Goal: Task Accomplishment & Management: Complete application form

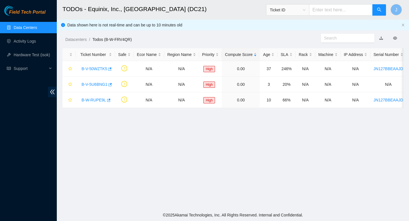
click at [20, 25] on link "Data Centers" at bounding box center [25, 27] width 23 height 5
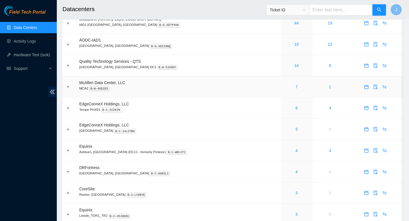
scroll to position [69, 0]
click at [295, 152] on link "4" at bounding box center [296, 150] width 2 height 5
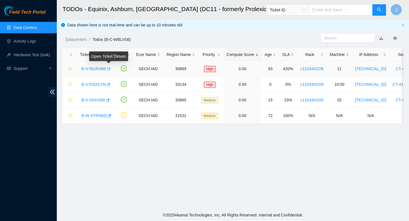
click at [110, 68] on icon "button" at bounding box center [108, 69] width 4 height 4
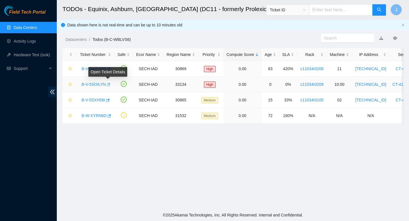
click at [109, 85] on icon "button" at bounding box center [108, 85] width 4 height 4
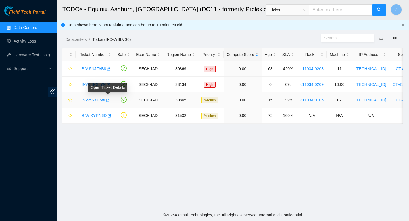
click at [109, 101] on icon "button" at bounding box center [107, 100] width 4 height 4
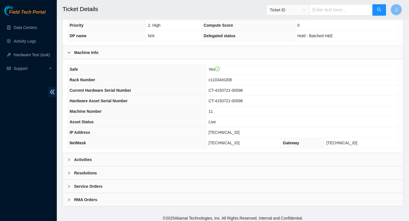
scroll to position [133, 0]
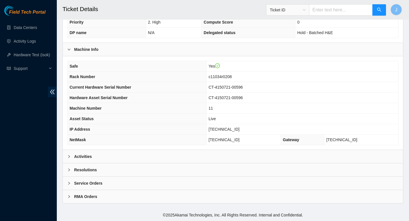
click at [177, 156] on div "Activities" at bounding box center [233, 156] width 340 height 13
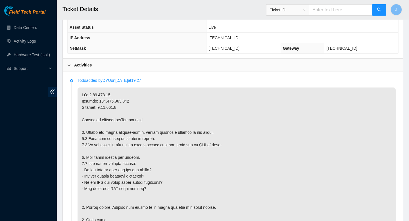
scroll to position [218, 0]
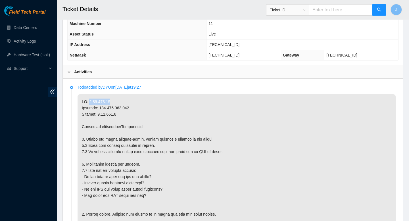
drag, startPoint x: 112, startPoint y: 102, endPoint x: 88, endPoint y: 101, distance: 23.6
click at [88, 101] on p at bounding box center [237, 210] width 318 height 233
copy p "[TECHNICAL_ID]"
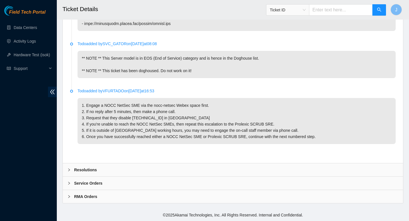
click at [122, 173] on div "Resolutions" at bounding box center [233, 169] width 340 height 13
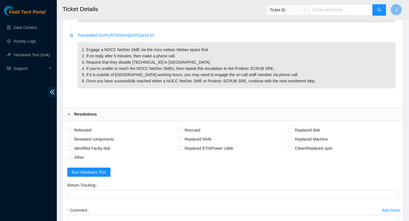
scroll to position [571, 0]
click at [71, 158] on input "Other" at bounding box center [69, 156] width 4 height 4
checkbox input "true"
click at [71, 132] on span at bounding box center [69, 129] width 5 height 5
click at [71, 131] on input "Rebooted" at bounding box center [69, 129] width 4 height 4
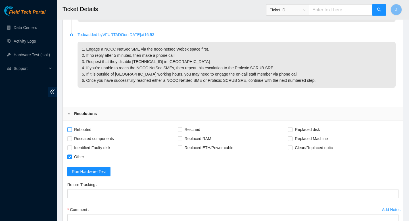
checkbox input "true"
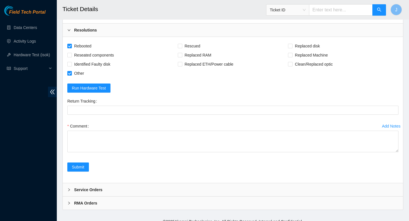
scroll to position [660, 0]
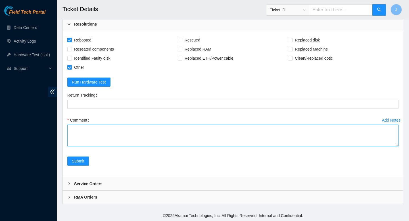
click at [112, 146] on textarea "Comment" at bounding box center [232, 136] width 331 height 22
paste textarea "325915 22-08-2025 10:43:33 2.17.192.40 COMPLETE Result Detail Message Ticket ID…"
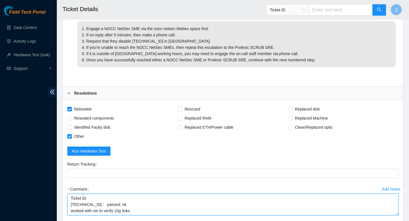
scroll to position [679, 0]
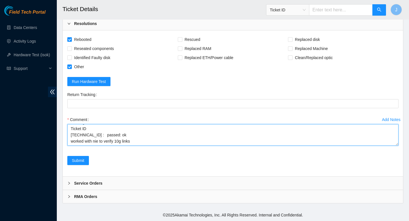
drag, startPoint x: 135, startPoint y: 137, endPoint x: 66, endPoint y: 138, distance: 68.4
click at [66, 138] on div "Add Notes Comment verified SN found machine in a powered down state powered on …" at bounding box center [233, 135] width 336 height 41
type textarea "verified SN found machine in a powered down state powered on booted properly ra…"
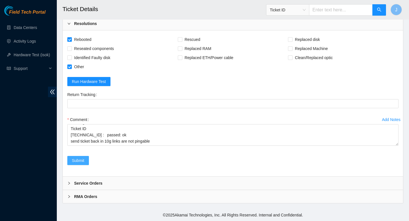
click at [74, 161] on span "Submit" at bounding box center [78, 160] width 12 height 6
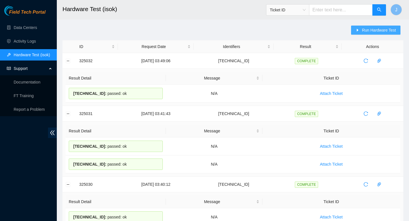
click at [366, 33] on span "Run Hardware Test" at bounding box center [379, 30] width 34 height 6
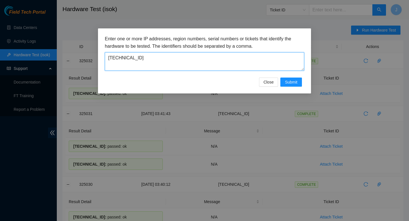
click at [210, 57] on textarea "104.84.154.170" at bounding box center [204, 61] width 199 height 18
paste textarea "2.17.192.4"
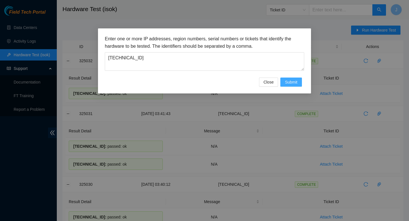
click at [293, 83] on span "Submit" at bounding box center [291, 82] width 12 height 6
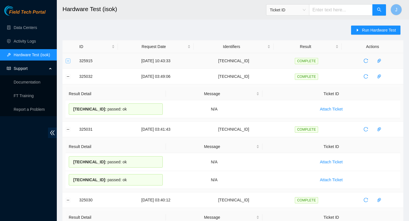
click at [66, 59] on button "Expand row" at bounding box center [68, 60] width 5 height 5
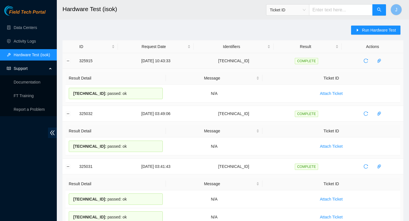
drag, startPoint x: 131, startPoint y: 95, endPoint x: 77, endPoint y: 62, distance: 62.8
copy tbody "325915 22-08-2025 10:43:33 2.17.192.40 COMPLETE Result Detail Message Ticket ID…"
click at [359, 30] on button "Run Hardware Test" at bounding box center [375, 30] width 49 height 9
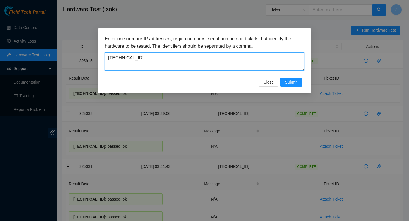
click at [234, 62] on textarea "2.17.192.40" at bounding box center [204, 61] width 199 height 18
paste textarea "209.200.144.68"
type textarea "209.200.144.68"
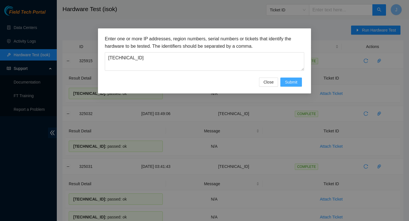
click at [290, 82] on span "Submit" at bounding box center [291, 82] width 12 height 6
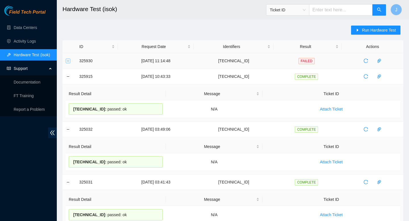
click at [66, 62] on button "Expand row" at bounding box center [68, 60] width 5 height 5
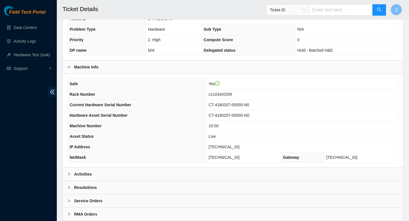
scroll to position [120, 0]
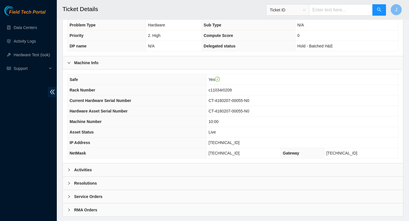
click at [192, 173] on div "Activities" at bounding box center [233, 169] width 340 height 13
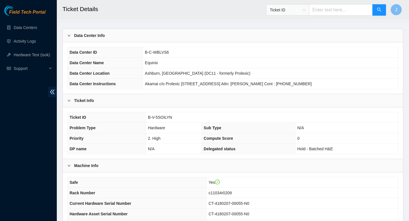
scroll to position [17, 0]
drag, startPoint x: 177, startPoint y: 117, endPoint x: 145, endPoint y: 116, distance: 31.5
click at [146, 116] on td "B-V-5SOILYN" at bounding box center [272, 117] width 252 height 11
copy tr "B-V-5SOILYN"
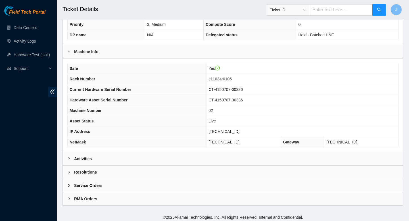
scroll to position [133, 0]
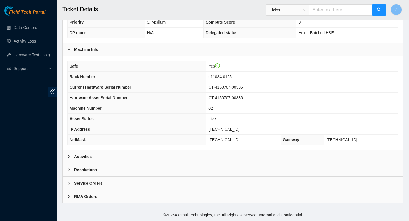
click at [145, 160] on div "Activities" at bounding box center [233, 156] width 340 height 13
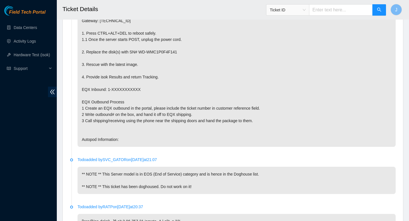
scroll to position [330, 0]
drag, startPoint x: 263, startPoint y: 174, endPoint x: 112, endPoint y: 171, distance: 150.5
click at [110, 171] on p "** NOTE ** This Server model is in EOS (End of Service) category and is hence i…" at bounding box center [237, 179] width 318 height 27
click at [199, 187] on p "** NOTE ** This Server model is in EOS (End of Service) category and is hence i…" at bounding box center [237, 179] width 318 height 27
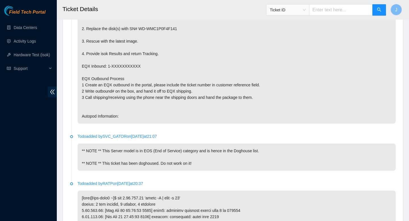
scroll to position [353, 0]
drag, startPoint x: 200, startPoint y: 163, endPoint x: 137, endPoint y: 165, distance: 63.3
click at [136, 165] on p "** NOTE ** This Server model is in EOS (End of Service) category and is hence i…" at bounding box center [237, 157] width 318 height 27
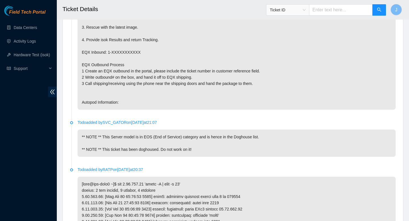
scroll to position [366, 0]
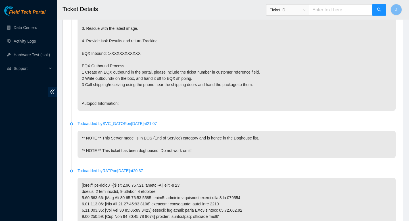
click at [202, 157] on p "** NOTE ** This Server model is in EOS (End of Service) category and is hence i…" at bounding box center [237, 144] width 318 height 27
drag, startPoint x: 202, startPoint y: 151, endPoint x: 82, endPoint y: 150, distance: 120.4
click at [82, 150] on p "** NOTE ** This Server model is in EOS (End of Service) category and is hence i…" at bounding box center [237, 144] width 318 height 27
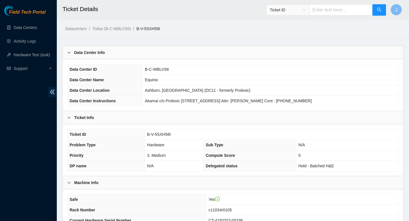
scroll to position [39, 0]
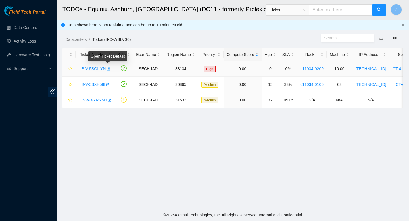
click at [109, 69] on icon "button" at bounding box center [108, 69] width 4 height 4
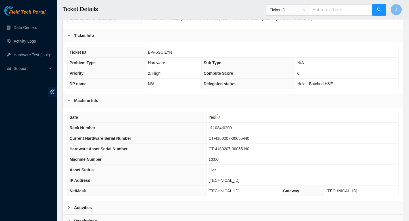
scroll to position [83, 0]
drag, startPoint x: 244, startPoint y: 179, endPoint x: 204, endPoint y: 179, distance: 40.3
click at [204, 179] on tr "IP Address [TECHNICAL_ID]" at bounding box center [233, 180] width 330 height 11
copy tr "[TECHNICAL_ID]"
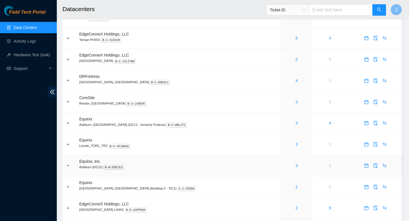
scroll to position [157, 0]
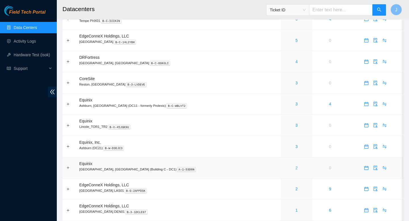
click at [295, 170] on link "2" at bounding box center [296, 168] width 2 height 5
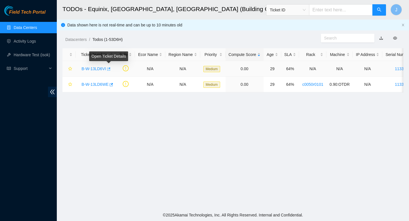
click at [110, 68] on icon "button" at bounding box center [108, 68] width 3 height 3
click at [113, 84] on icon "button" at bounding box center [111, 84] width 3 height 3
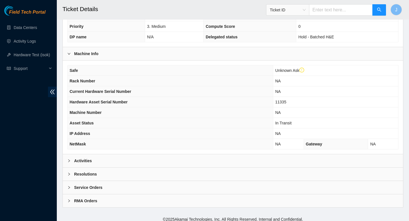
scroll to position [150, 0]
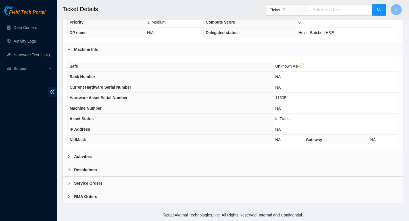
click at [197, 152] on div "Activities" at bounding box center [233, 156] width 340 height 13
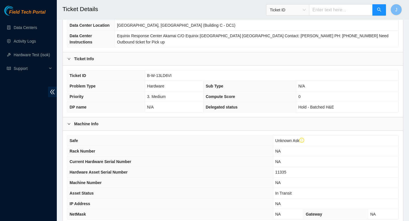
scroll to position [72, 0]
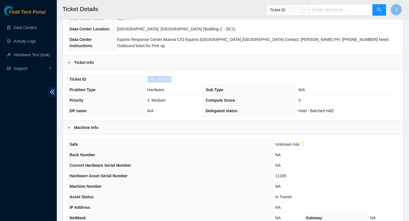
drag, startPoint x: 176, startPoint y: 79, endPoint x: 140, endPoint y: 81, distance: 35.9
click at [140, 81] on tr "Ticket ID B-W-13LD6VI" at bounding box center [233, 79] width 330 height 11
copy tr "B-W-13LD6VI"
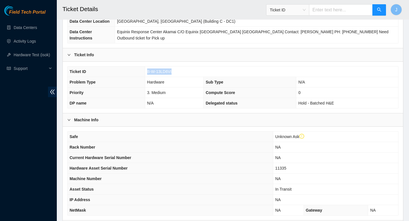
scroll to position [80, 0]
click at [284, 169] on span "11335" at bounding box center [280, 168] width 11 height 5
copy span "11335"
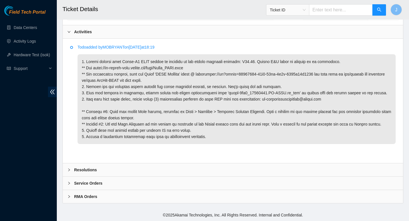
click at [183, 167] on div "Resolutions" at bounding box center [233, 169] width 340 height 13
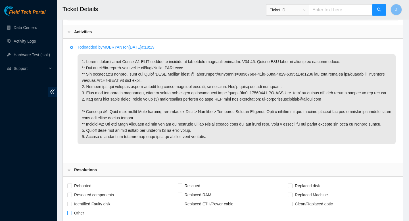
click at [70, 213] on input "Other" at bounding box center [69, 213] width 4 height 4
checkbox input "true"
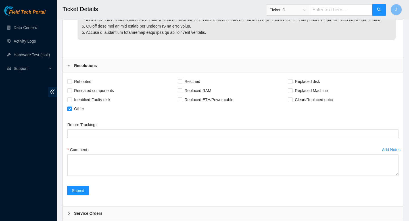
scroll to position [391, 0]
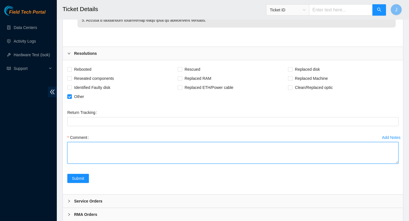
click at [184, 158] on textarea "Comment" at bounding box center [232, 153] width 331 height 22
paste textarea "Conversation opened. 1 read message. Skip to content Using Gmail with screen re…"
type textarea "Conversation opened. 1 read message. Skip to content Using Gmail with screen re…"
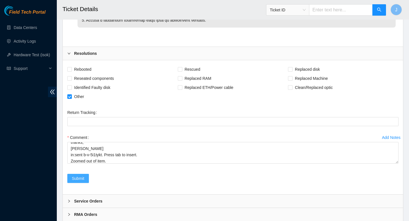
click at [74, 180] on span "Submit" at bounding box center [78, 178] width 12 height 6
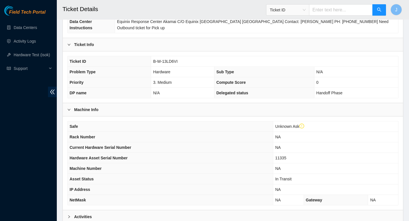
scroll to position [89, 0]
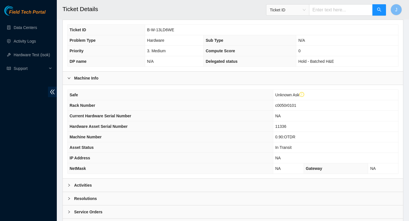
scroll to position [150, 0]
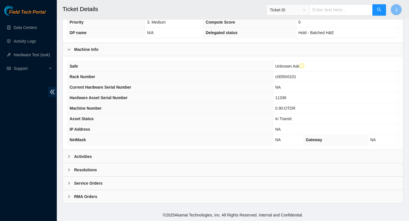
click at [173, 157] on div "Activities" at bounding box center [233, 156] width 340 height 13
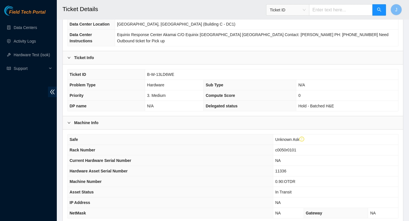
scroll to position [76, 0]
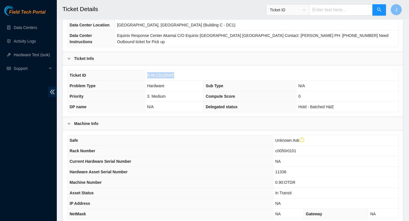
drag, startPoint x: 178, startPoint y: 76, endPoint x: 131, endPoint y: 77, distance: 47.7
click at [131, 77] on tr "Ticket ID B-W-13LD6WE" at bounding box center [233, 75] width 330 height 11
copy tr "B-W-13LD6WE"
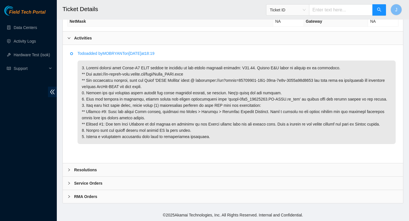
click at [192, 172] on div "Resolutions" at bounding box center [233, 169] width 340 height 13
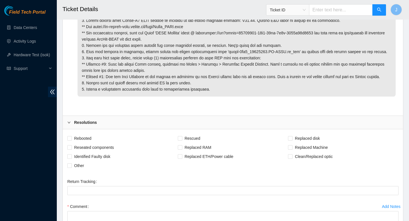
scroll to position [319, 0]
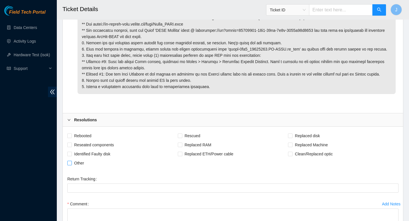
click at [70, 163] on input "Other" at bounding box center [69, 163] width 4 height 4
checkbox input "true"
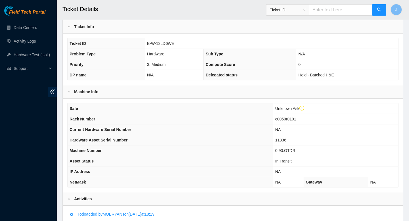
scroll to position [403, 0]
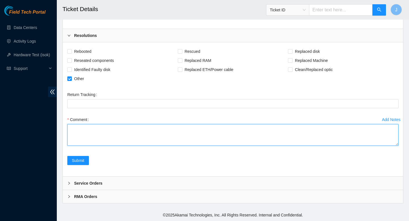
click at [192, 132] on textarea "Comment" at bounding box center [232, 135] width 331 height 22
paste textarea "B-W-13LD6WE - OTDR FW/Config update Pics Jeffrey Ono <jmono7132@gmail.com> Atta…"
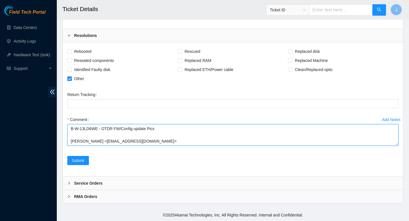
scroll to position [54, 0]
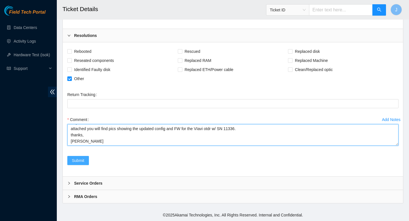
type textarea "B-W-13LD6WE - OTDR FW/Config update Pics Jeffrey Ono <jmono7132@gmail.com> Atta…"
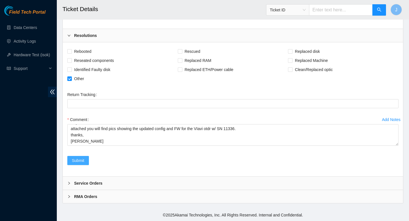
click at [83, 159] on span "Submit" at bounding box center [78, 160] width 12 height 6
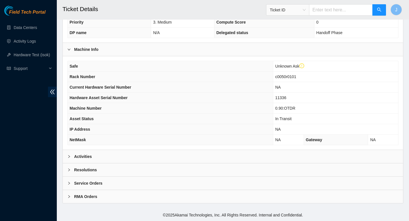
scroll to position [150, 0]
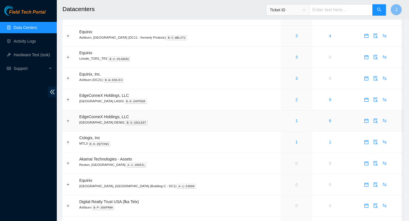
scroll to position [224, 0]
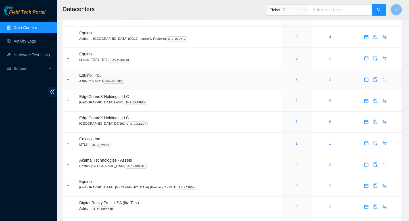
click at [284, 83] on div "3" at bounding box center [297, 79] width 26 height 6
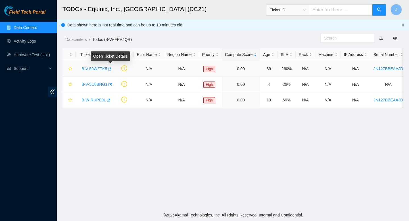
click at [111, 69] on icon "button" at bounding box center [109, 69] width 4 height 4
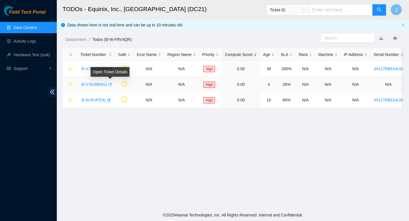
click at [112, 85] on icon "button" at bounding box center [110, 85] width 4 height 4
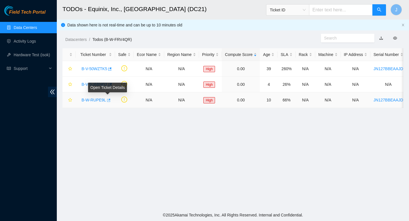
click at [109, 100] on icon "button" at bounding box center [108, 100] width 3 height 3
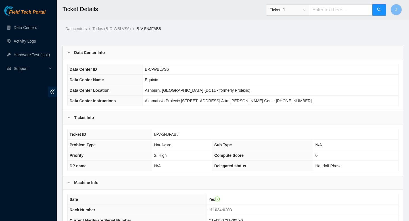
scroll to position [133, 0]
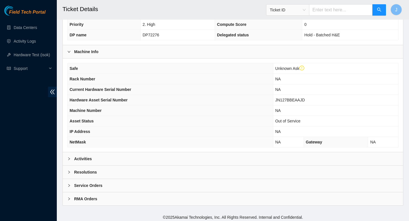
scroll to position [150, 0]
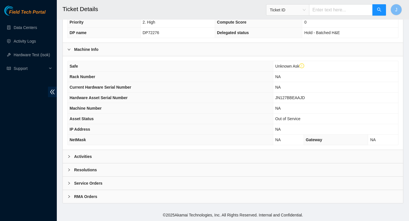
click at [166, 152] on div "Activities" at bounding box center [233, 156] width 340 height 13
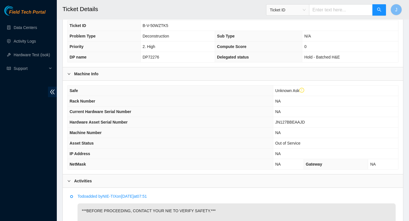
scroll to position [118, 0]
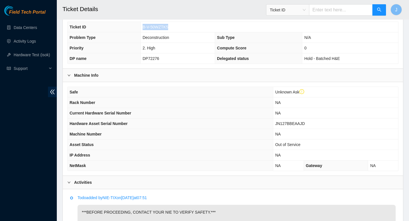
drag, startPoint x: 171, startPoint y: 34, endPoint x: 137, endPoint y: 34, distance: 34.4
click at [137, 32] on tr "Ticket ID B-V-50WZTK5" at bounding box center [233, 27] width 330 height 11
copy tr "B-V-50WZTK5"
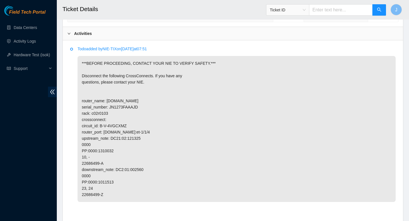
scroll to position [265, 0]
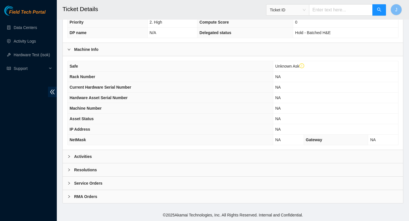
scroll to position [144, 0]
click at [140, 163] on div "Activities" at bounding box center [233, 156] width 340 height 13
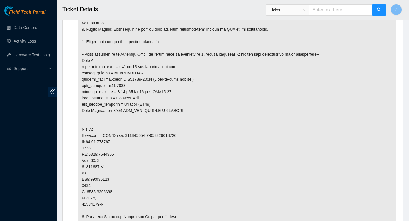
scroll to position [351, 0]
click at [99, 148] on p at bounding box center [237, 131] width 318 height 321
click at [128, 160] on p at bounding box center [237, 131] width 318 height 321
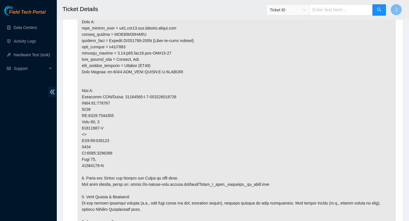
scroll to position [389, 0]
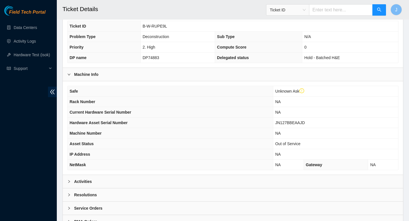
scroll to position [127, 0]
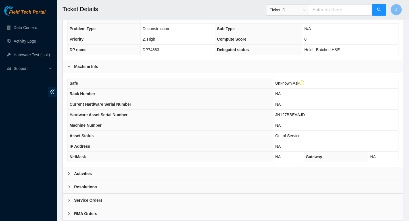
click at [154, 180] on div "Activities" at bounding box center [233, 173] width 340 height 13
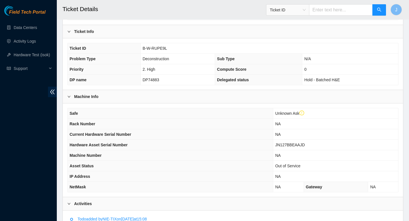
scroll to position [95, 0]
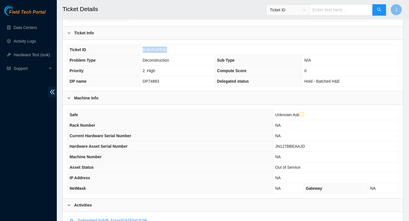
drag, startPoint x: 168, startPoint y: 56, endPoint x: 136, endPoint y: 56, distance: 31.8
click at [136, 55] on tr "Ticket ID B-W-RUPE9L" at bounding box center [233, 50] width 330 height 11
copy tr "B-W-RUPE9L"
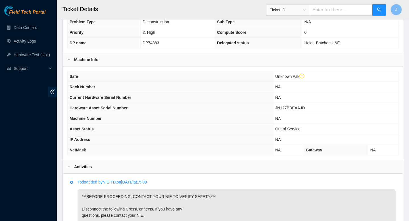
scroll to position [130, 0]
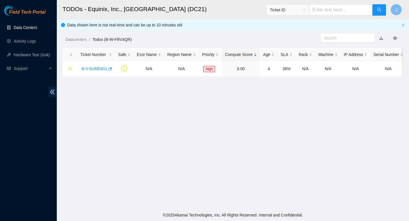
click at [32, 28] on link "Data Centers" at bounding box center [25, 27] width 23 height 5
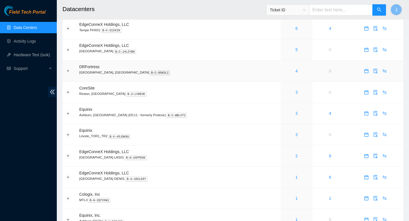
scroll to position [152, 0]
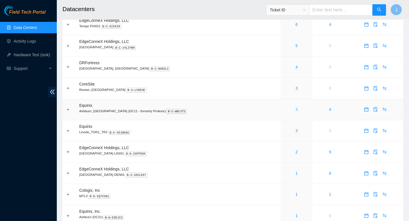
click at [295, 112] on link "3" at bounding box center [296, 109] width 2 height 5
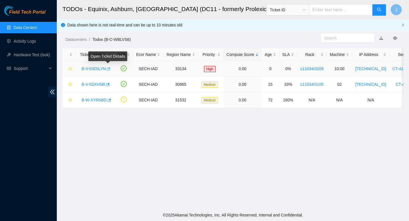
click at [109, 70] on icon "button" at bounding box center [108, 69] width 4 height 4
click at [33, 28] on link "Data Centers" at bounding box center [25, 27] width 23 height 5
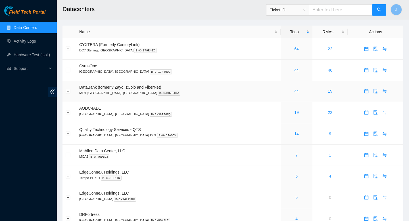
click at [294, 91] on link "44" at bounding box center [296, 91] width 5 height 5
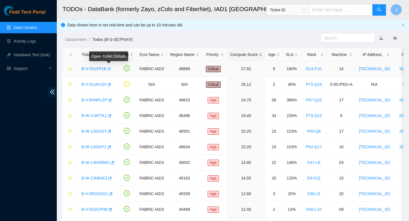
click at [110, 69] on icon "button" at bounding box center [108, 69] width 4 height 4
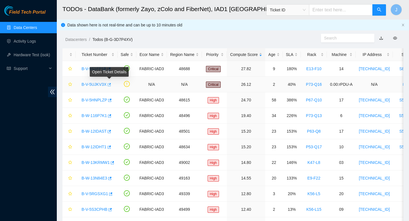
click at [110, 84] on icon "button" at bounding box center [109, 84] width 3 height 3
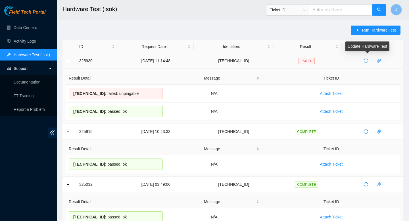
click at [367, 63] on button "button" at bounding box center [365, 60] width 9 height 9
drag, startPoint x: 155, startPoint y: 111, endPoint x: 77, endPoint y: 55, distance: 96.2
copy tbody "325930 22-08-2025 12:25:30 209.200.144.68 FAILED Result Detail Message Ticket I…"
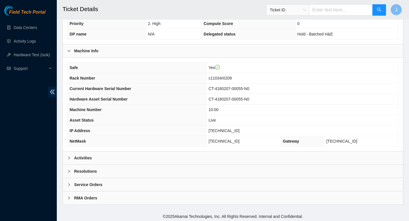
scroll to position [133, 0]
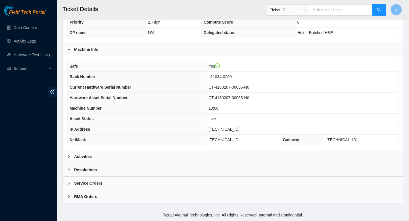
click at [202, 152] on div "Activities" at bounding box center [233, 156] width 340 height 13
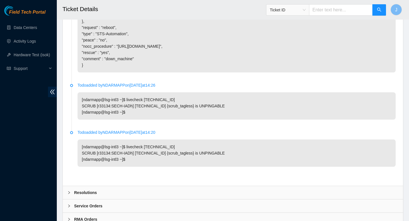
scroll to position [543, 0]
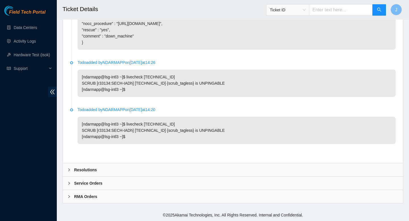
click at [194, 168] on div "Resolutions" at bounding box center [233, 169] width 340 height 13
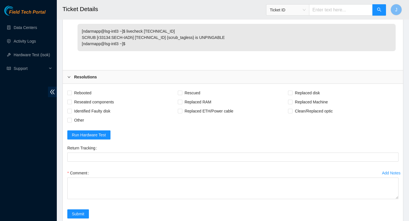
scroll to position [610, 0]
click at [70, 95] on input "Rebooted" at bounding box center [69, 93] width 4 height 4
checkbox input "true"
click at [71, 123] on span at bounding box center [69, 120] width 5 height 5
click at [71, 122] on input "Other" at bounding box center [69, 120] width 4 height 4
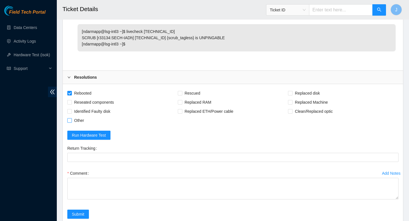
checkbox input "true"
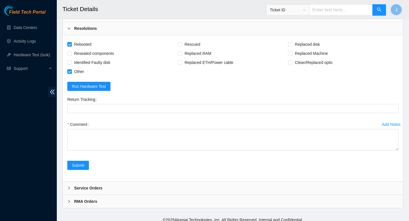
scroll to position [660, 0]
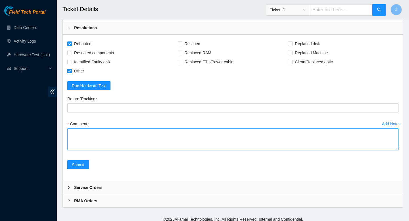
click at [155, 150] on textarea "Comment" at bounding box center [232, 139] width 331 height 22
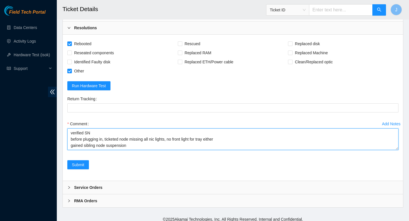
scroll to position [4, 0]
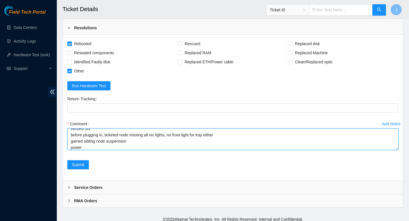
click at [221, 150] on textarea "verified SN before plugging in, ticketed node missing all nic lights, no front …" at bounding box center [232, 139] width 331 height 22
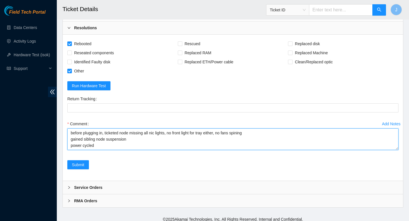
scroll to position [8, 0]
click at [269, 150] on textarea "verified SN before plugging in, ticketed node missing all nic lights, no front …" at bounding box center [232, 139] width 331 height 22
click at [263, 150] on textarea "verified SN before plugging in, ticketed node missing all nic lights, no front …" at bounding box center [232, 139] width 331 height 22
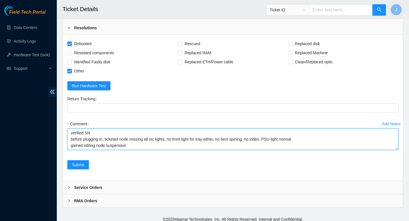
scroll to position [31, 0]
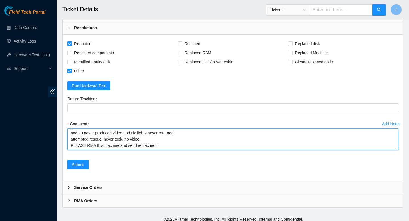
click at [183, 150] on textarea "verified SN before plugging in, ticketed node missing all nic lights, no front …" at bounding box center [232, 139] width 331 height 22
click at [149, 150] on textarea "verified SN before plugging in, ticketed node missing all nic lights, no front …" at bounding box center [232, 139] width 331 height 22
type textarea "verified SN before plugging in, ticketed node missing all nic lights, no front …"
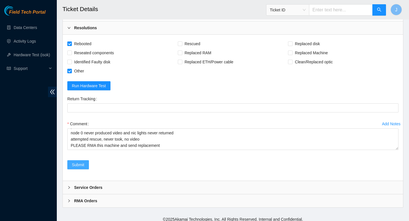
click at [76, 168] on span "Submit" at bounding box center [78, 165] width 12 height 6
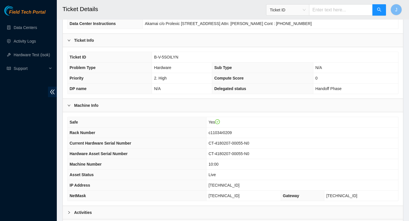
scroll to position [75, 0]
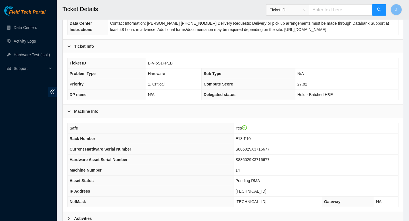
scroll to position [146, 0]
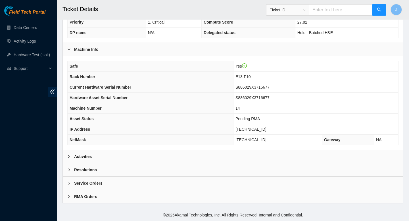
click at [230, 161] on div "Activities" at bounding box center [233, 156] width 340 height 13
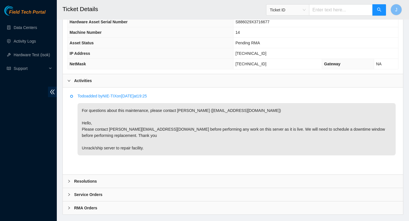
scroll to position [222, 0]
click at [123, 129] on p "For questions about this maintenance, please contact [PERSON_NAME] ([EMAIL_ADDR…" at bounding box center [237, 128] width 318 height 52
drag, startPoint x: 152, startPoint y: 129, endPoint x: 110, endPoint y: 128, distance: 42.0
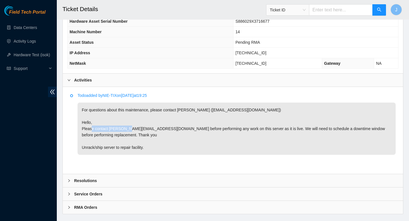
click at [110, 128] on p "For questions about this maintenance, please contact [PERSON_NAME] ([EMAIL_ADDR…" at bounding box center [237, 128] width 318 height 52
copy p "[EMAIL_ADDRESS][DOMAIN_NAME]"
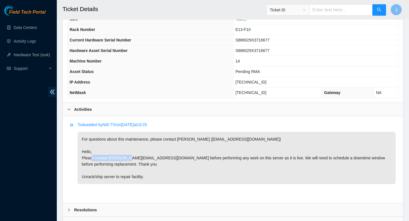
scroll to position [214, 0]
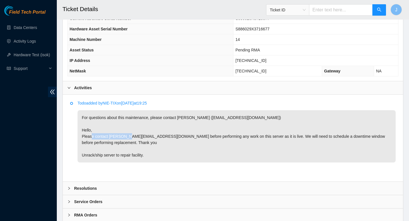
copy p "[EMAIL_ADDRESS][DOMAIN_NAME]"
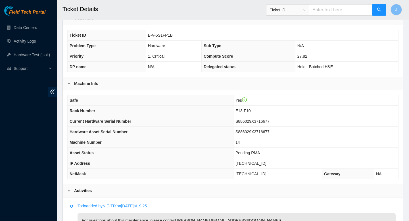
scroll to position [112, 0]
drag, startPoint x: 178, startPoint y: 34, endPoint x: 141, endPoint y: 33, distance: 37.2
click at [141, 33] on tr "Ticket ID B-V-5S1FP1B" at bounding box center [233, 35] width 330 height 11
copy tr "B-V-5S1FP1B"
click at [282, 121] on td "S886029X3716677" at bounding box center [315, 121] width 165 height 11
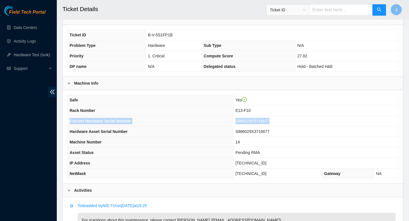
drag, startPoint x: 282, startPoint y: 121, endPoint x: 68, endPoint y: 119, distance: 214.1
click at [68, 119] on tr "Current Hardware Serial Number S886029X3716677" at bounding box center [233, 121] width 330 height 11
copy tr "Current Hardware Serial Number S886029X3716677"
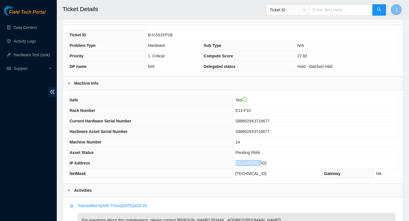
drag, startPoint x: 267, startPoint y: 164, endPoint x: 232, endPoint y: 162, distance: 34.7
click at [232, 162] on tr "IP Address 23.46.4.237" at bounding box center [233, 163] width 330 height 11
copy tr "23.46.4.237"
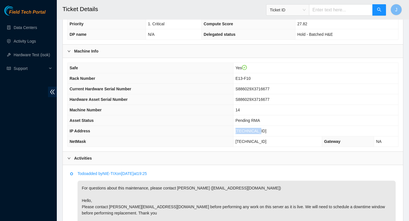
scroll to position [139, 0]
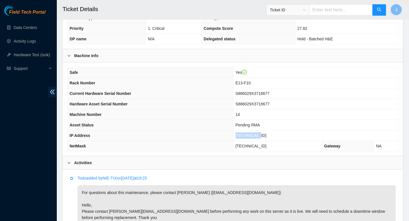
click at [271, 136] on td "23.46.4.237" at bounding box center [315, 135] width 165 height 11
click at [194, 101] on th "Hardware Asset Serial Number" at bounding box center [151, 104] width 166 height 11
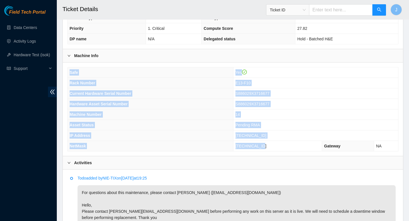
drag, startPoint x: 69, startPoint y: 72, endPoint x: 299, endPoint y: 151, distance: 243.8
click at [299, 151] on div "Safe Yes Rack Number E13-F10 Current Hardware Serial Number S886029X3716677 Har…" at bounding box center [232, 109] width 331 height 84
copy tbody "Safe Yes Rack Number E13-F10 Current Hardware Serial Number S886029X3716677 Har…"
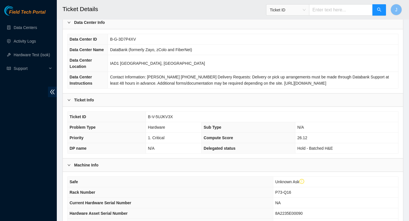
scroll to position [156, 0]
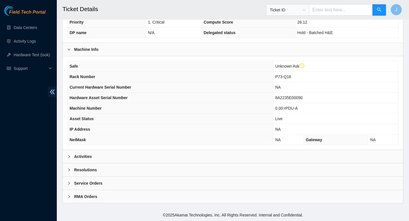
click at [178, 159] on div "Activities" at bounding box center [233, 156] width 340 height 13
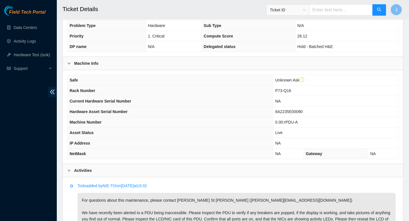
scroll to position [145, 0]
